Goal: Find specific page/section: Find specific page/section

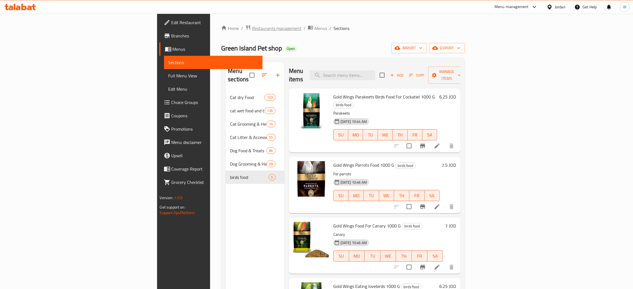
click at [252, 28] on span "Restaurants management" at bounding box center [276, 28] width 49 height 7
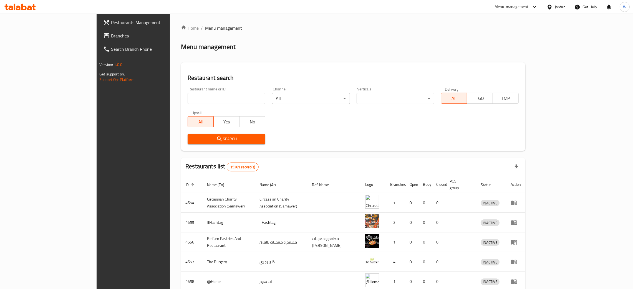
click at [188, 96] on input "search" at bounding box center [227, 98] width 78 height 11
type input "Radiant Flowers"
click at [209, 139] on span "Search" at bounding box center [226, 139] width 69 height 7
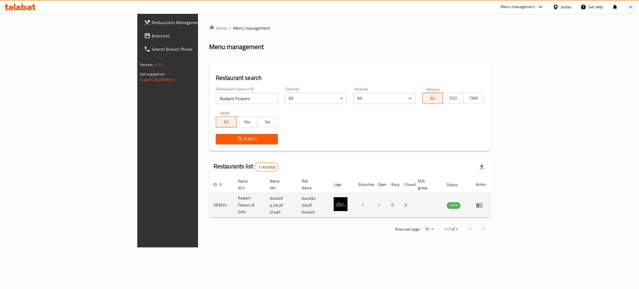
click at [483, 202] on icon "enhanced table" at bounding box center [479, 205] width 7 height 7
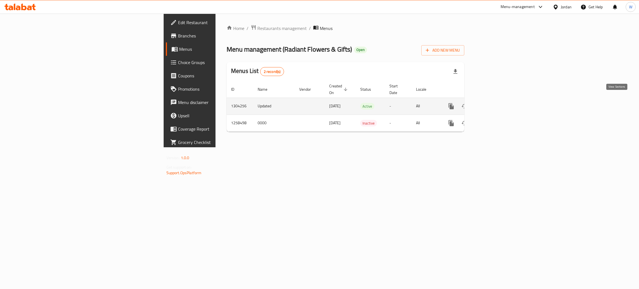
click at [495, 103] on icon "enhanced table" at bounding box center [491, 106] width 7 height 7
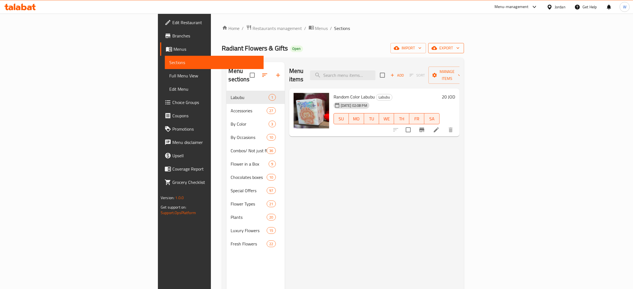
click at [459, 51] on span "export" at bounding box center [446, 48] width 27 height 7
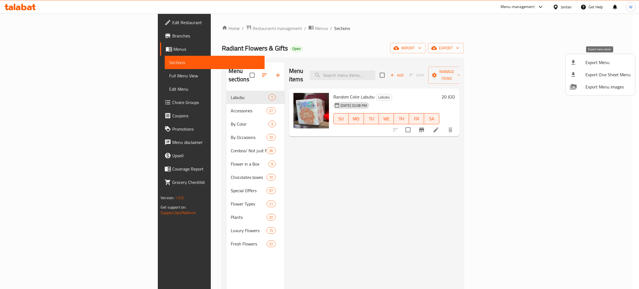
click at [602, 63] on span "Export Menu" at bounding box center [608, 62] width 45 height 7
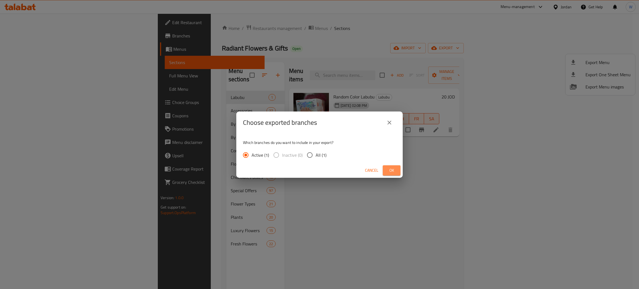
click at [394, 171] on span "Ok" at bounding box center [391, 170] width 9 height 7
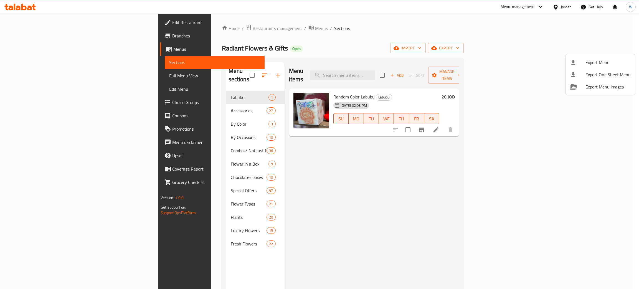
click at [171, 27] on div at bounding box center [319, 144] width 639 height 289
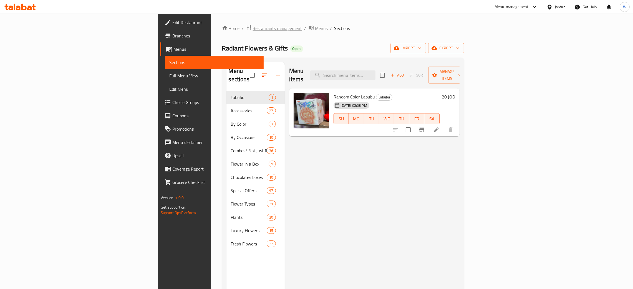
click at [253, 30] on span "Restaurants management" at bounding box center [277, 28] width 49 height 7
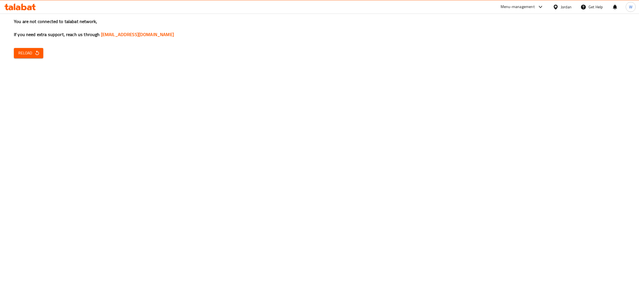
click at [28, 57] on button "Reload" at bounding box center [28, 53] width 29 height 10
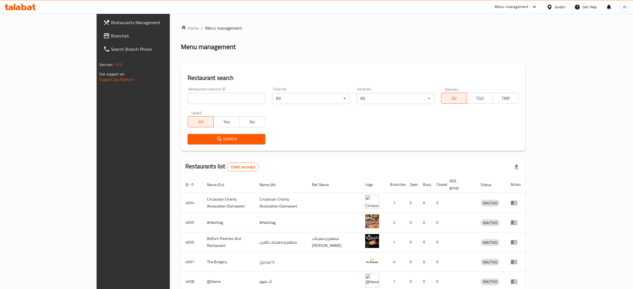
click at [211, 104] on input "search" at bounding box center [227, 98] width 78 height 11
type input "ق"
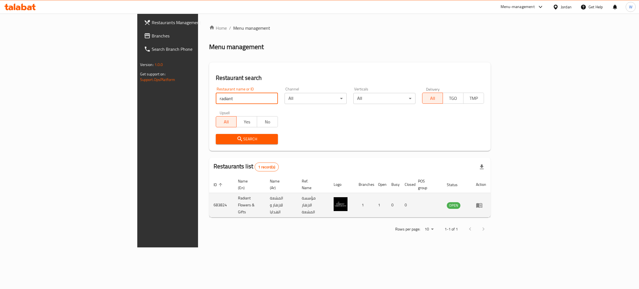
click at [234, 198] on td "Radiant Flowers & Gifts" at bounding box center [250, 205] width 32 height 24
copy td "Radiant Flowers & Gifts"
click at [209, 195] on td "683824" at bounding box center [221, 205] width 24 height 24
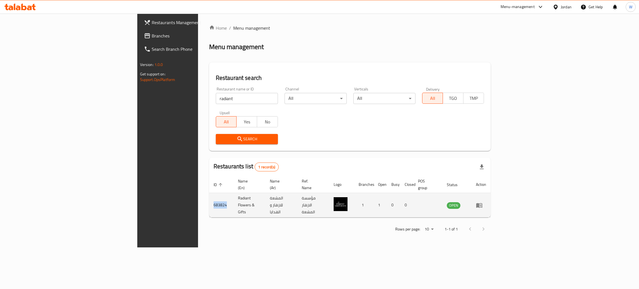
click at [209, 195] on td "683824" at bounding box center [221, 205] width 24 height 24
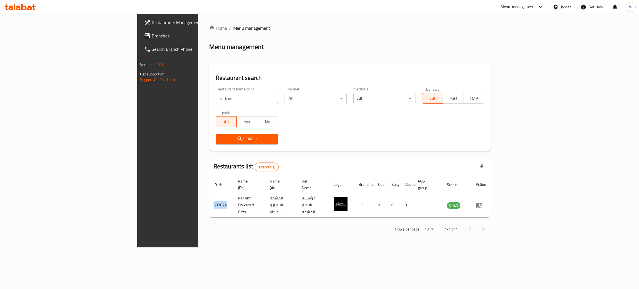
copy td "683824"
drag, startPoint x: 89, startPoint y: 107, endPoint x: 65, endPoint y: 107, distance: 23.6
click at [137, 107] on div "Restaurants Management Branches Search Branch Phone Version: 1.0.0 Get support …" at bounding box center [319, 131] width 365 height 234
click at [220, 136] on span "Search" at bounding box center [246, 139] width 53 height 7
click at [195, 136] on div at bounding box center [319, 144] width 639 height 289
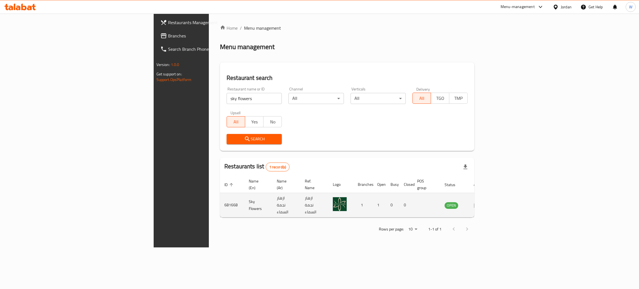
click at [244, 199] on td "Sky Flowers" at bounding box center [258, 205] width 28 height 24
click at [244, 198] on td "Sky Flowers" at bounding box center [258, 205] width 28 height 24
drag, startPoint x: 145, startPoint y: 195, endPoint x: 171, endPoint y: 191, distance: 25.8
click at [244, 193] on td "Sky Flowers" at bounding box center [258, 205] width 28 height 24
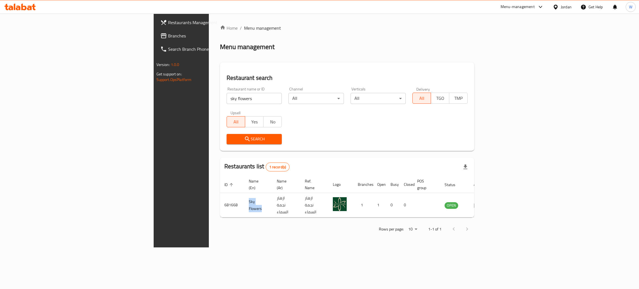
copy td "Sky Flowers"
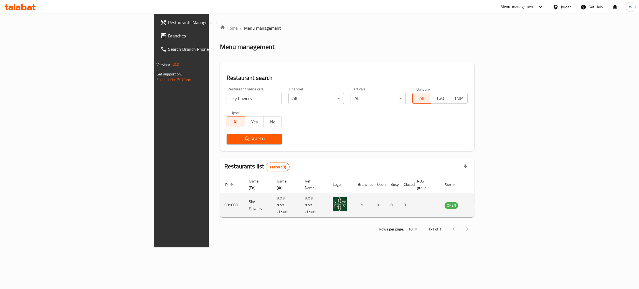
click at [220, 195] on td "681668" at bounding box center [232, 205] width 24 height 24
click at [220, 194] on td "681668" at bounding box center [232, 205] width 24 height 24
copy td "681668"
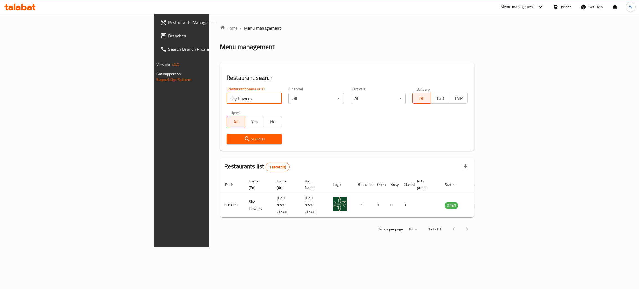
drag, startPoint x: 154, startPoint y: 98, endPoint x: 57, endPoint y: 106, distance: 96.9
click at [154, 107] on div "Restaurants Management Branches Search Branch Phone Version: 1.0.0 Get support …" at bounding box center [320, 131] width 332 height 234
type input "kiwi"
click button "Search" at bounding box center [254, 139] width 55 height 10
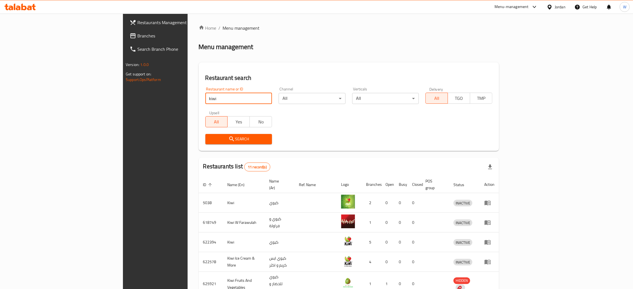
click at [137, 22] on span "Restaurants Management" at bounding box center [180, 22] width 87 height 7
